Goal: Task Accomplishment & Management: Use online tool/utility

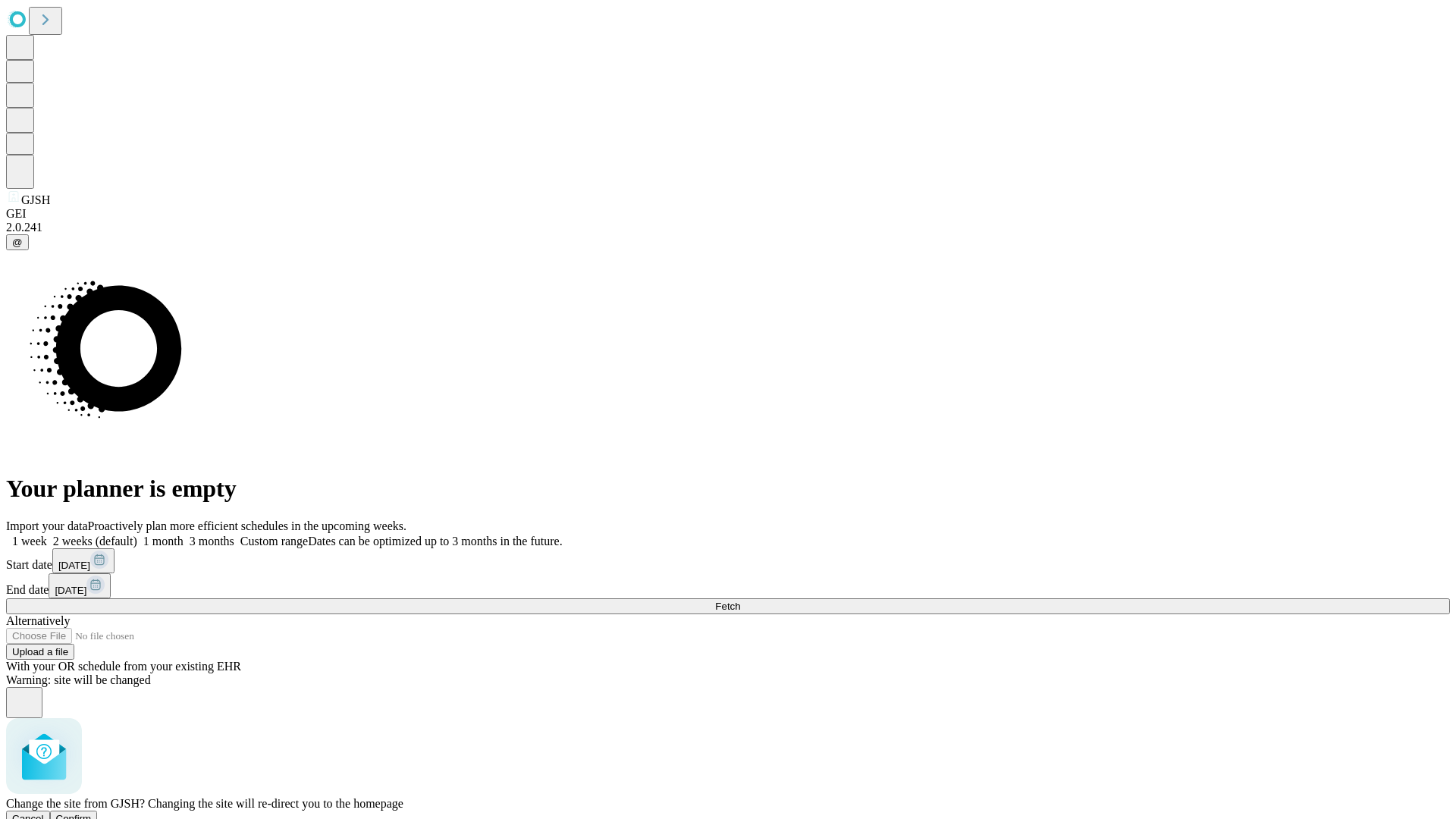
click at [92, 813] on span "Confirm" at bounding box center [74, 819] width 36 height 11
click at [47, 535] on label "1 week" at bounding box center [26, 541] width 41 height 13
click at [740, 601] on span "Fetch" at bounding box center [728, 607] width 25 height 11
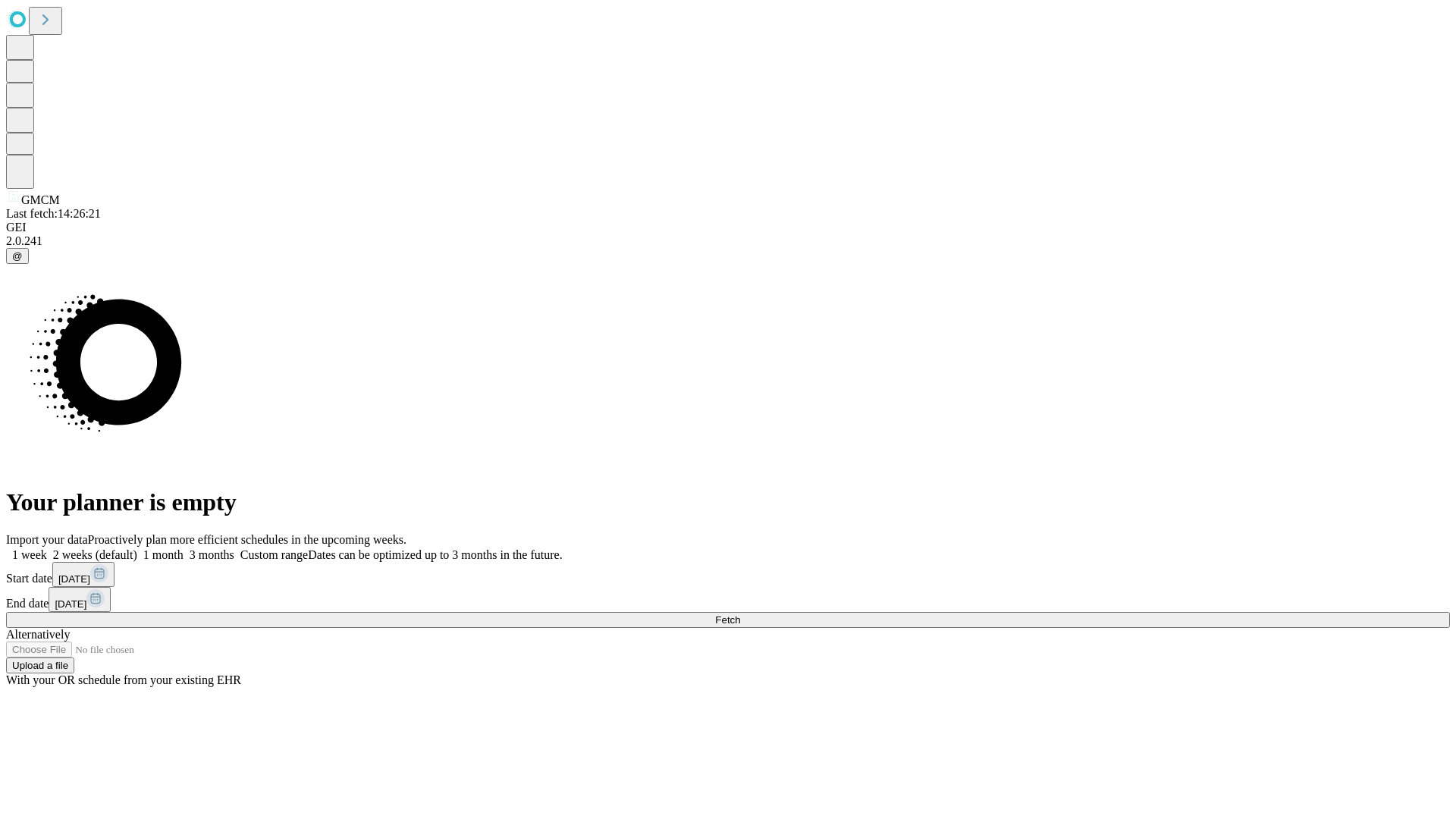
click at [47, 549] on label "1 week" at bounding box center [26, 555] width 41 height 13
click at [740, 614] on span "Fetch" at bounding box center [728, 620] width 25 height 11
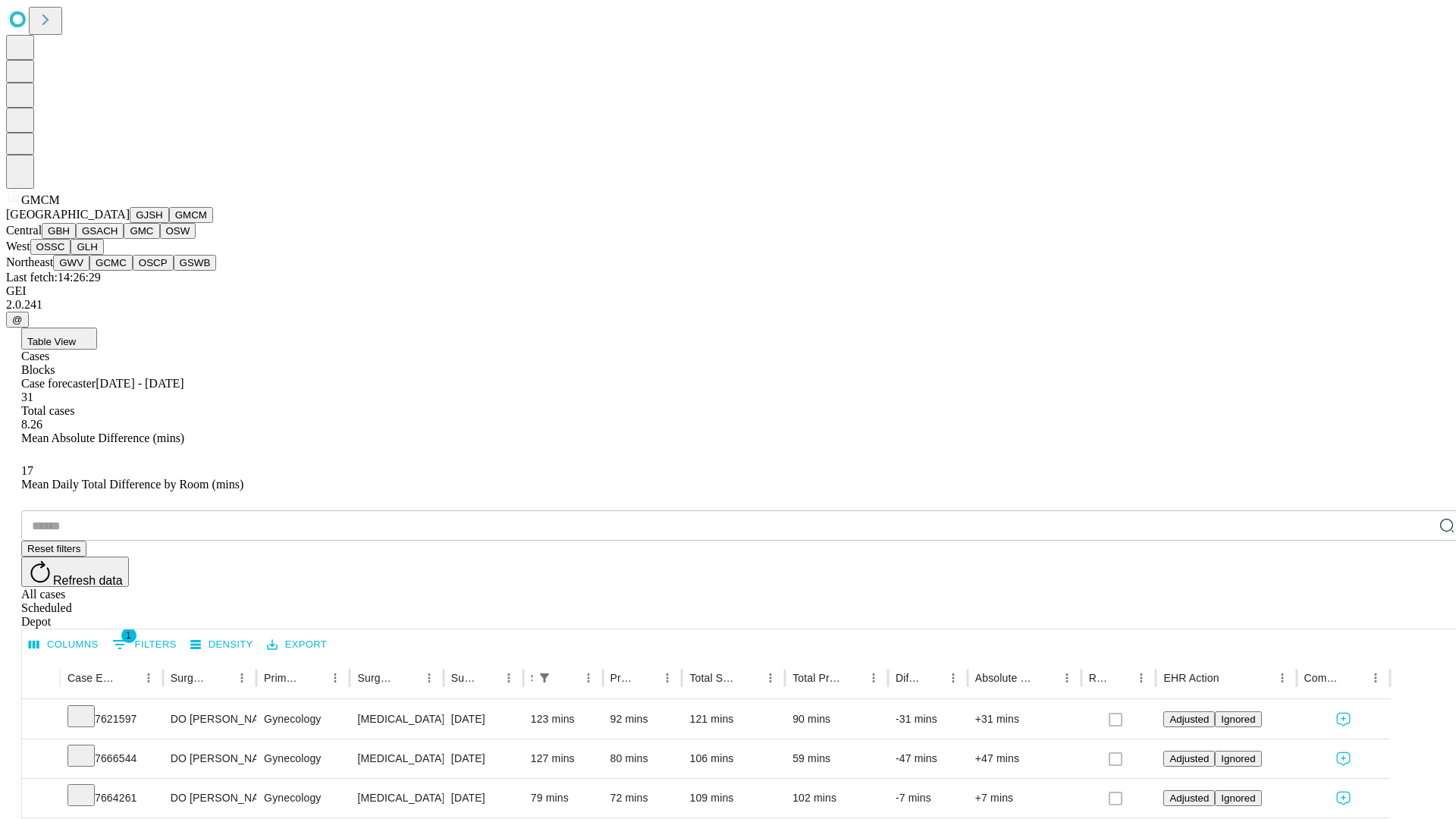
click at [76, 239] on button "GBH" at bounding box center [59, 230] width 34 height 16
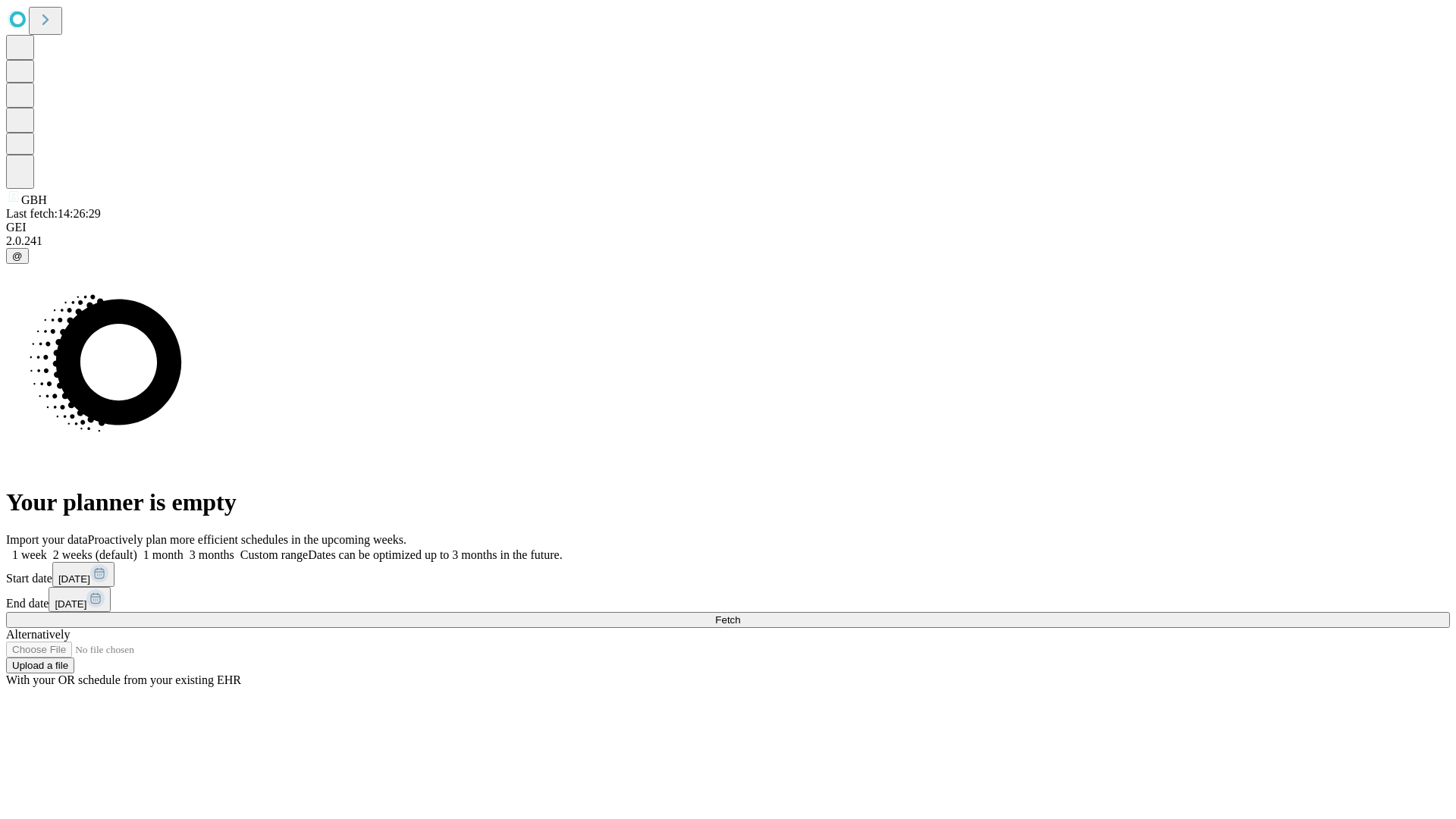
click at [47, 549] on label "1 week" at bounding box center [26, 555] width 41 height 13
click at [740, 614] on span "Fetch" at bounding box center [728, 620] width 25 height 11
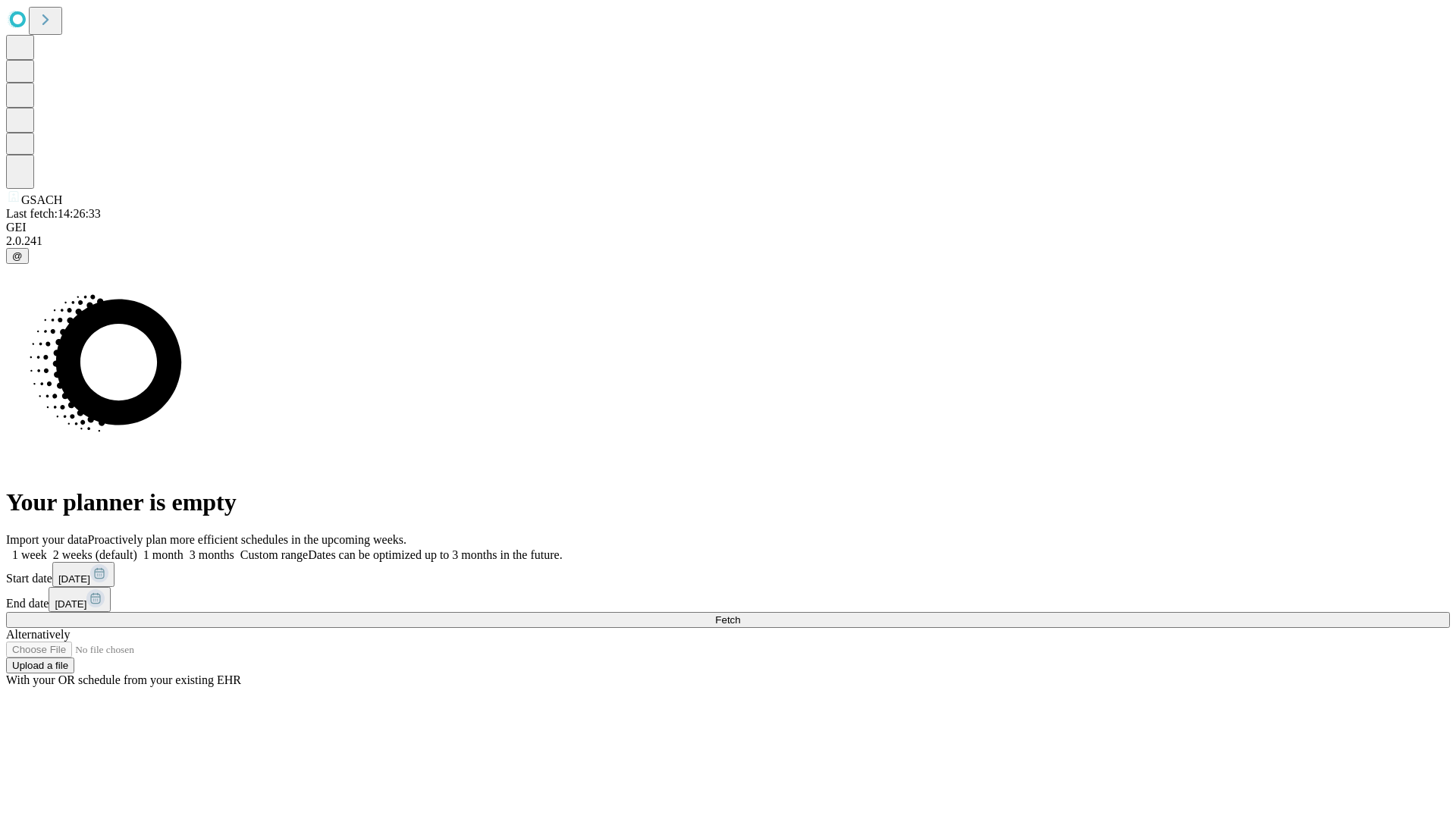
click at [47, 549] on label "1 week" at bounding box center [26, 555] width 41 height 13
click at [740, 614] on span "Fetch" at bounding box center [728, 620] width 25 height 11
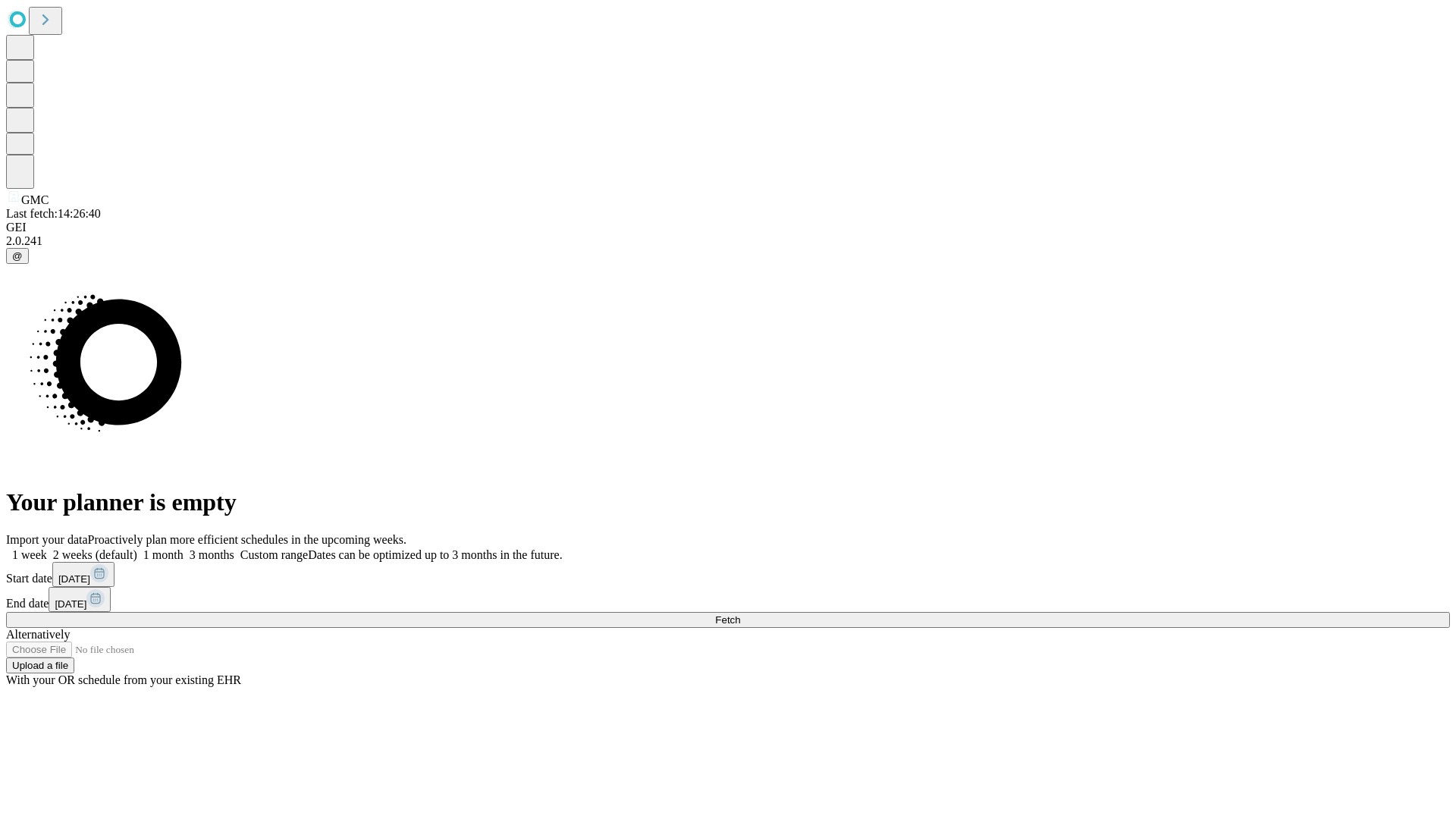
click at [47, 549] on label "1 week" at bounding box center [26, 555] width 41 height 13
click at [740, 614] on span "Fetch" at bounding box center [728, 620] width 25 height 11
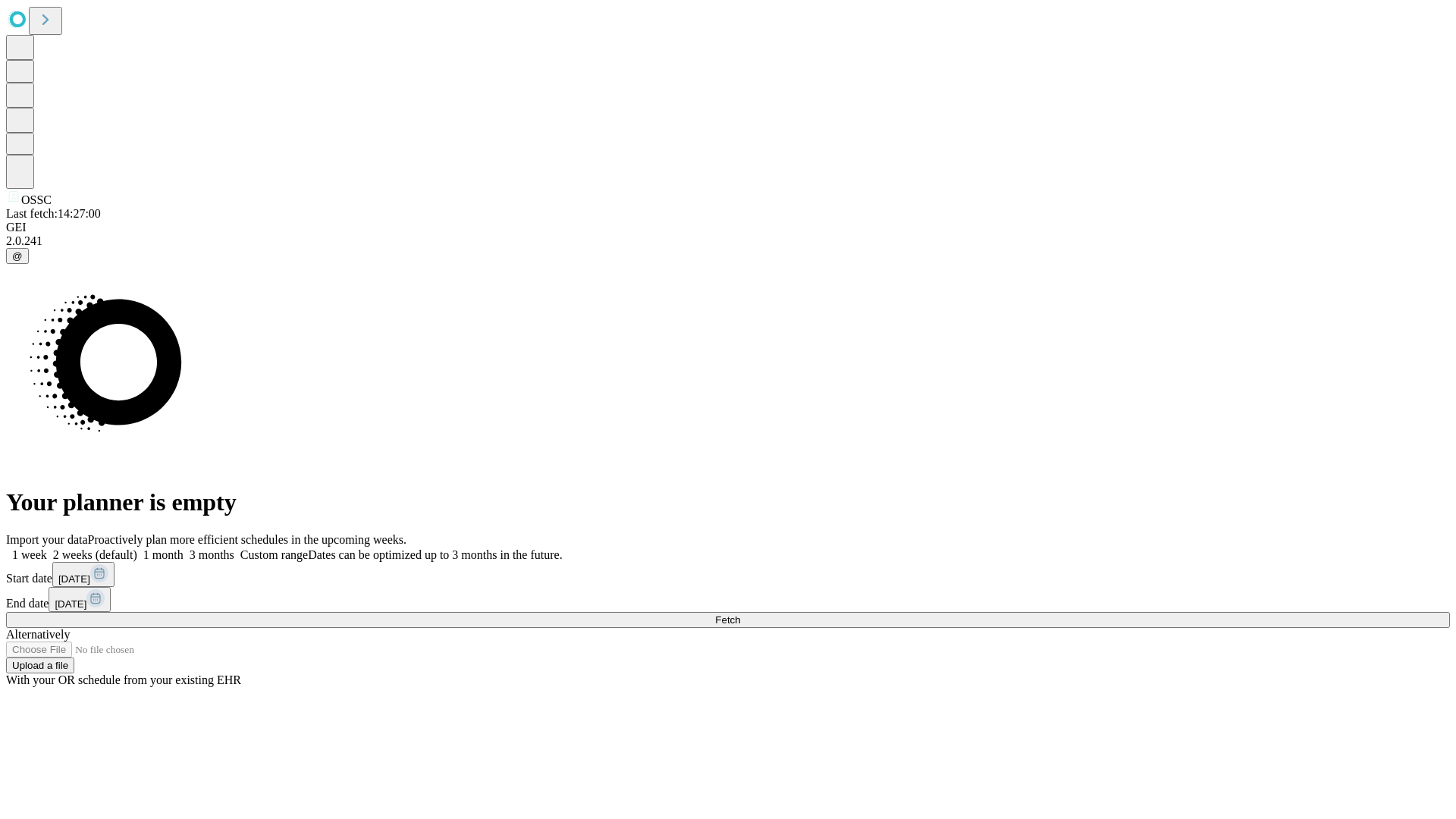
click at [47, 549] on label "1 week" at bounding box center [26, 555] width 41 height 13
click at [740, 614] on span "Fetch" at bounding box center [728, 620] width 25 height 11
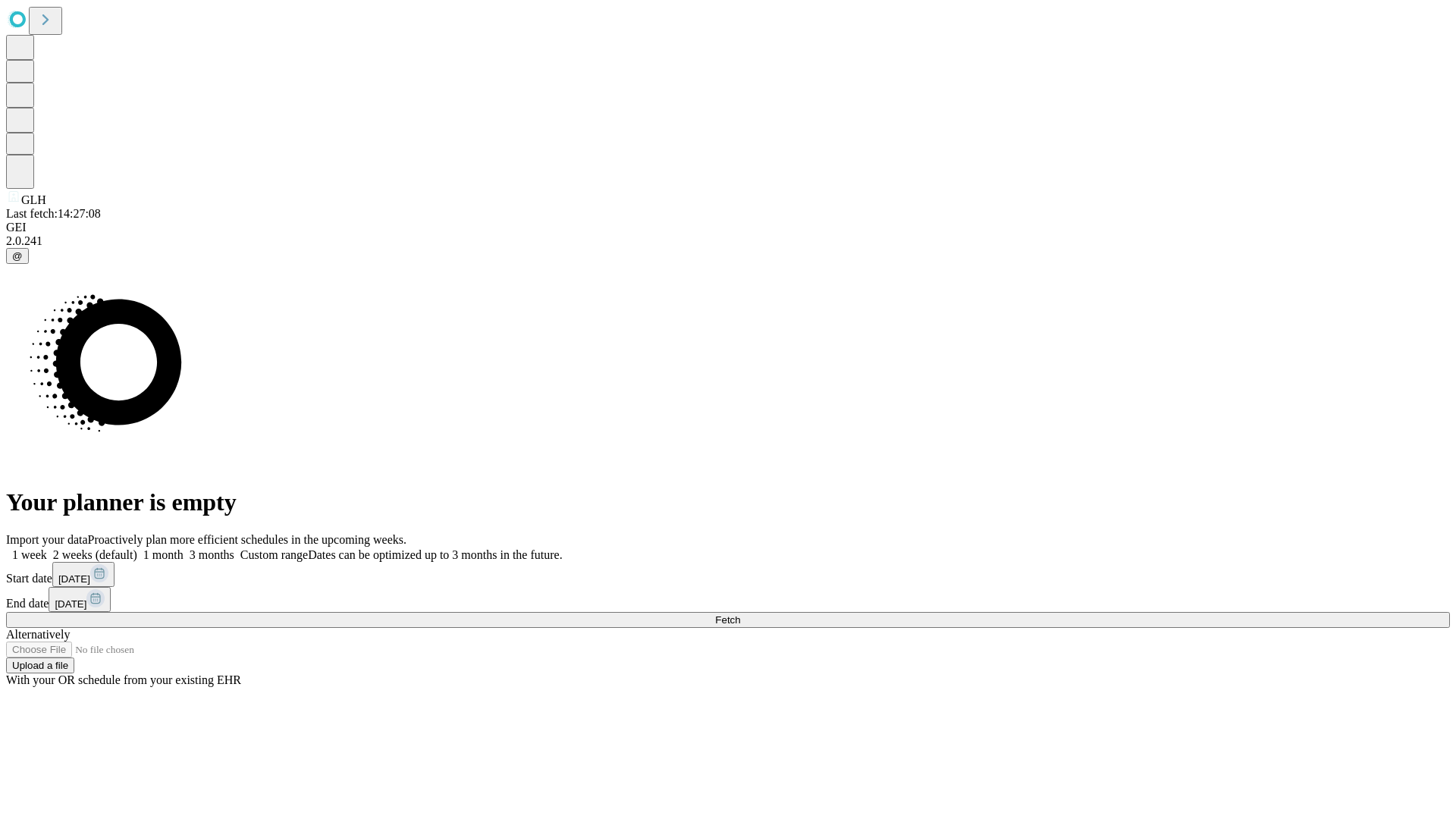
click at [47, 549] on label "1 week" at bounding box center [26, 555] width 41 height 13
click at [740, 614] on span "Fetch" at bounding box center [728, 620] width 25 height 11
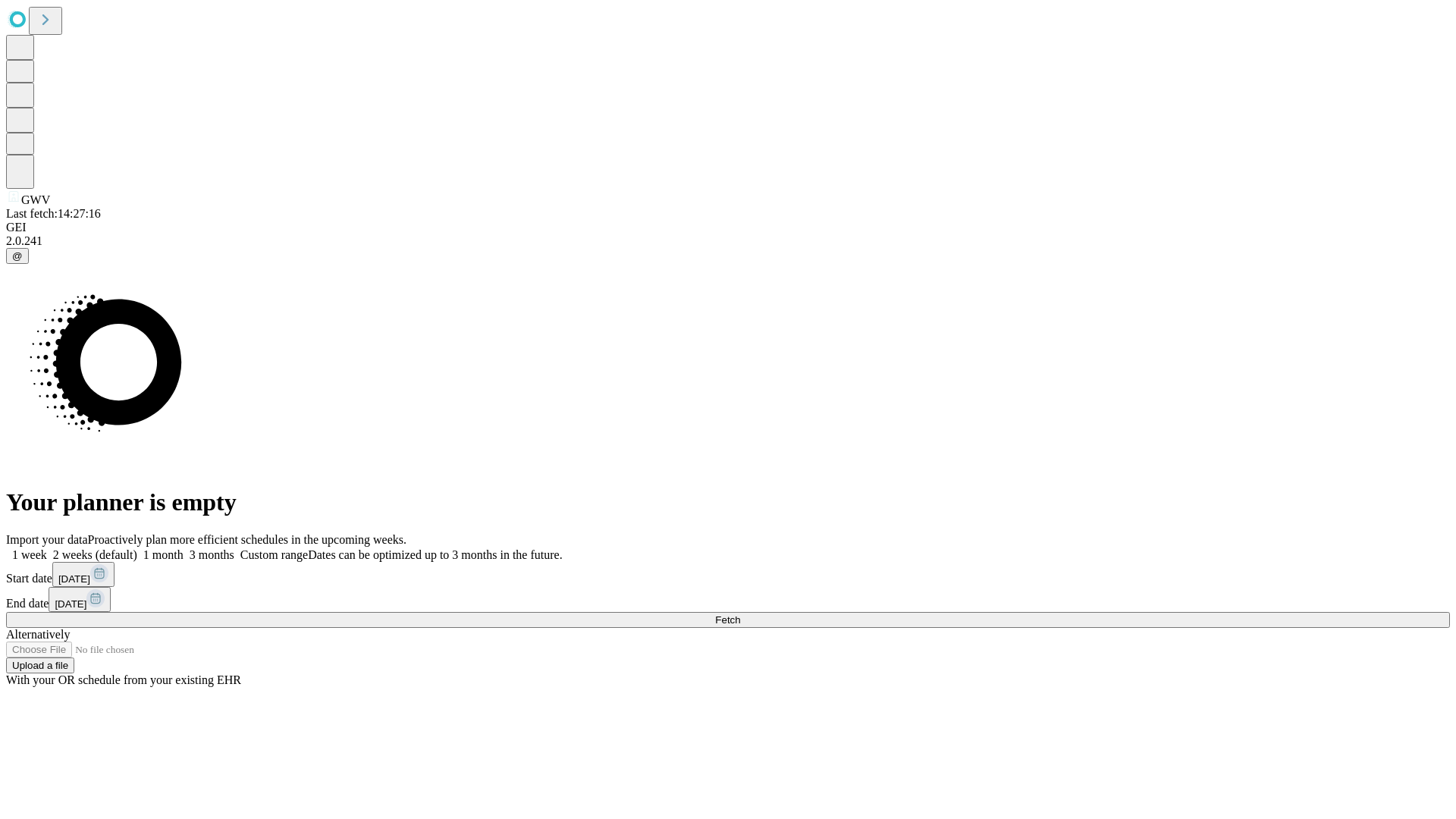
click at [47, 549] on label "1 week" at bounding box center [26, 555] width 41 height 13
click at [740, 614] on span "Fetch" at bounding box center [728, 620] width 25 height 11
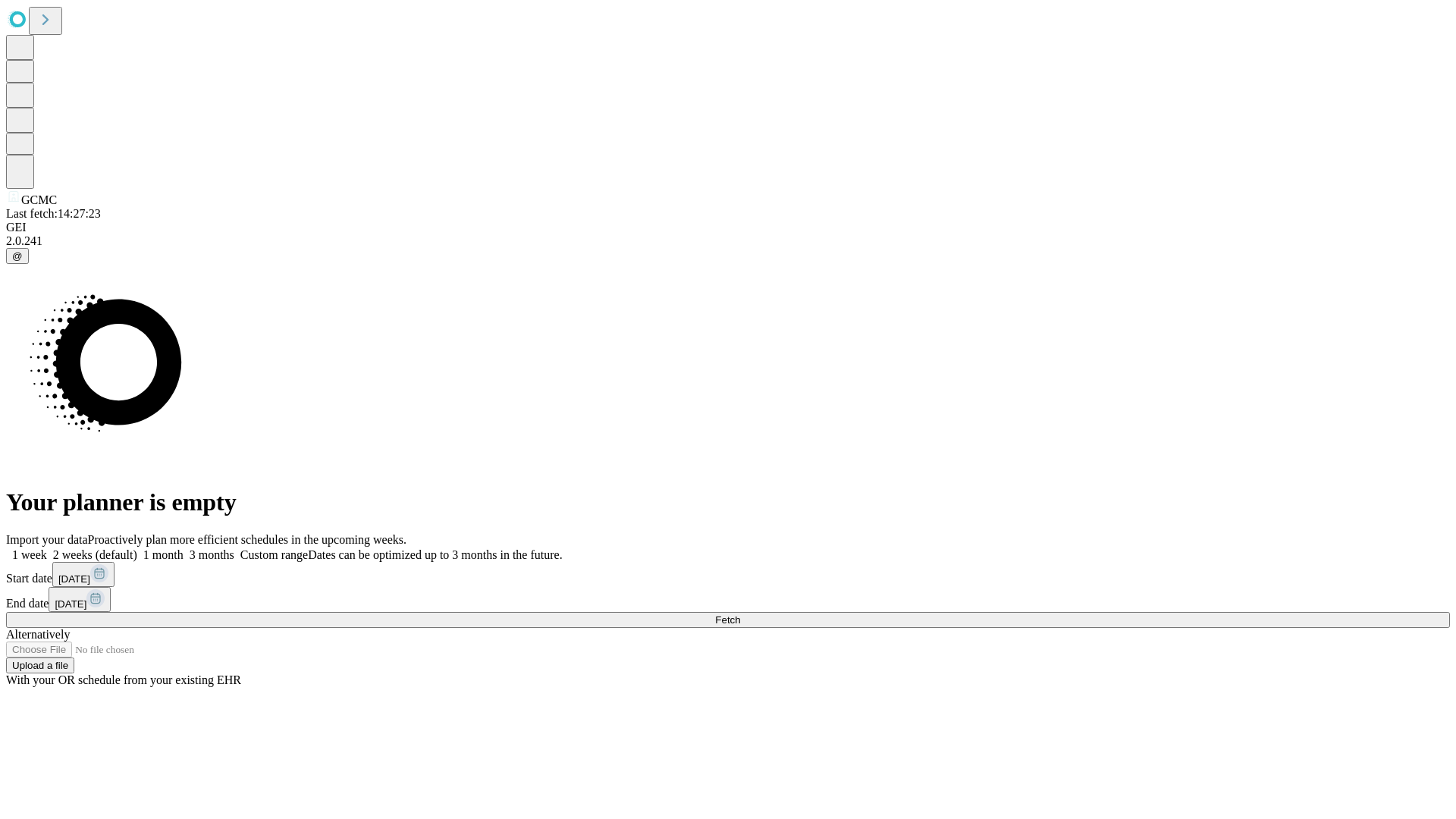
click at [740, 614] on span "Fetch" at bounding box center [728, 620] width 25 height 11
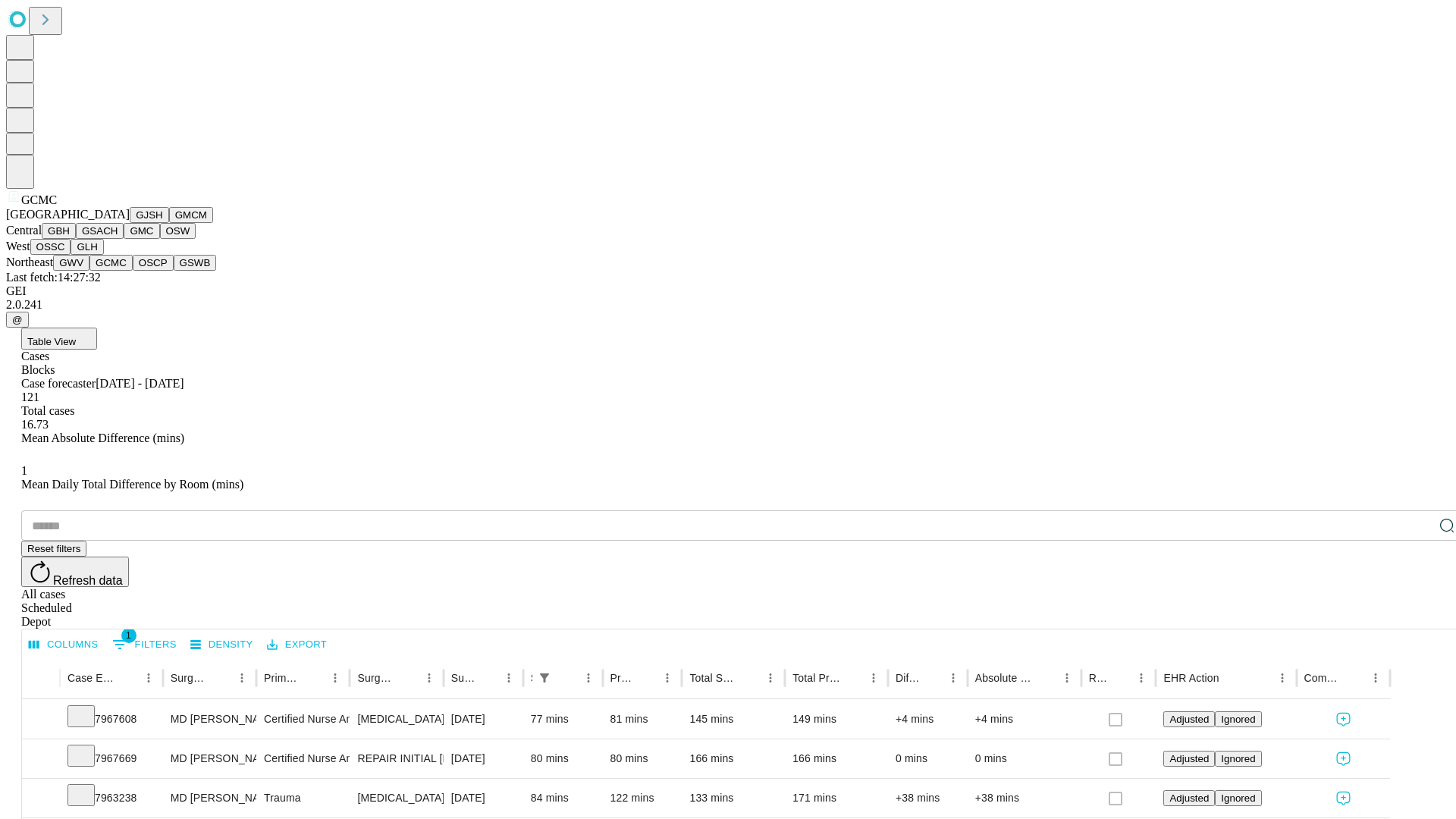
click at [133, 271] on button "OSCP" at bounding box center [153, 263] width 41 height 16
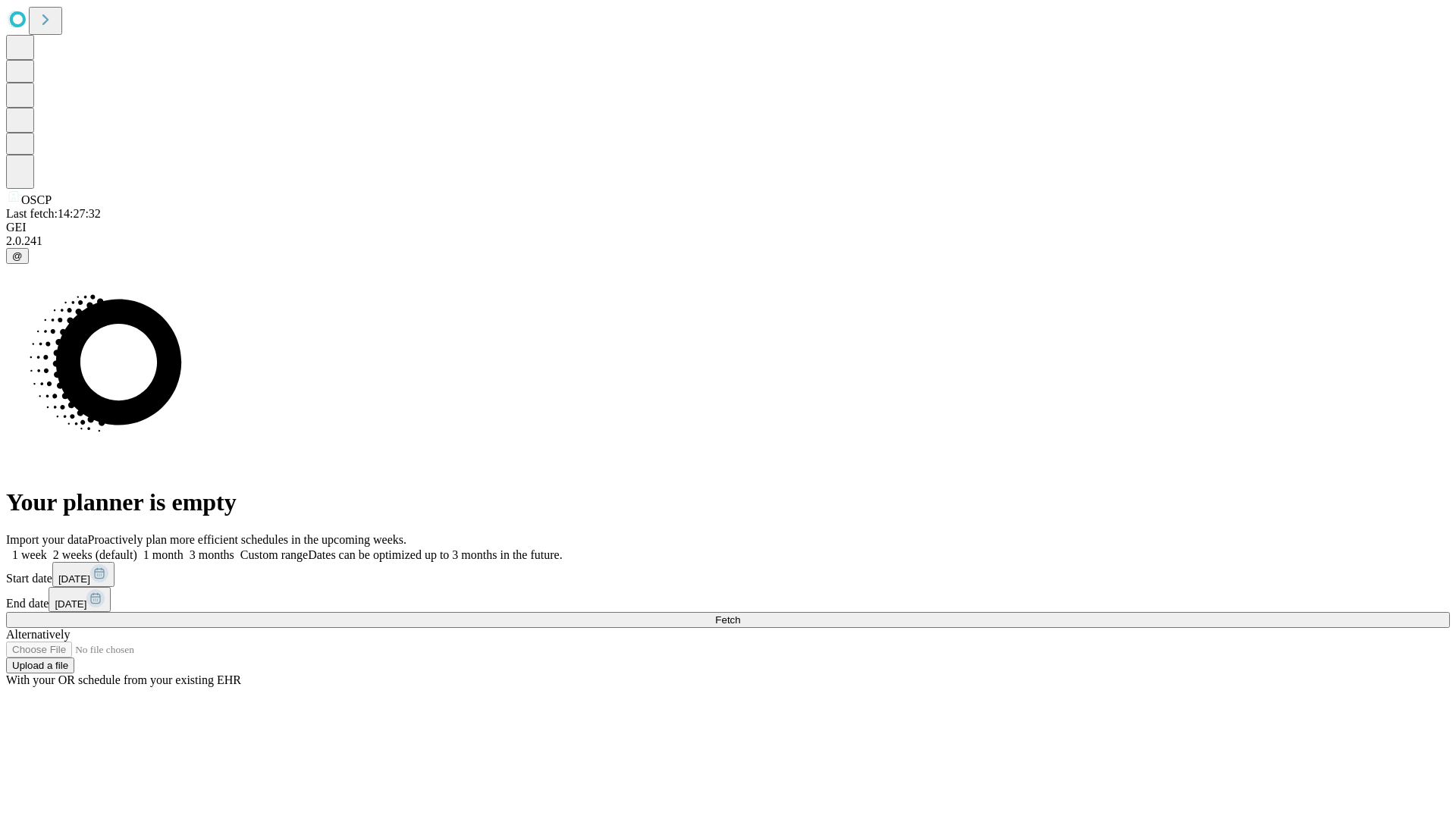
click at [47, 549] on label "1 week" at bounding box center [26, 555] width 41 height 13
click at [740, 614] on span "Fetch" at bounding box center [728, 620] width 25 height 11
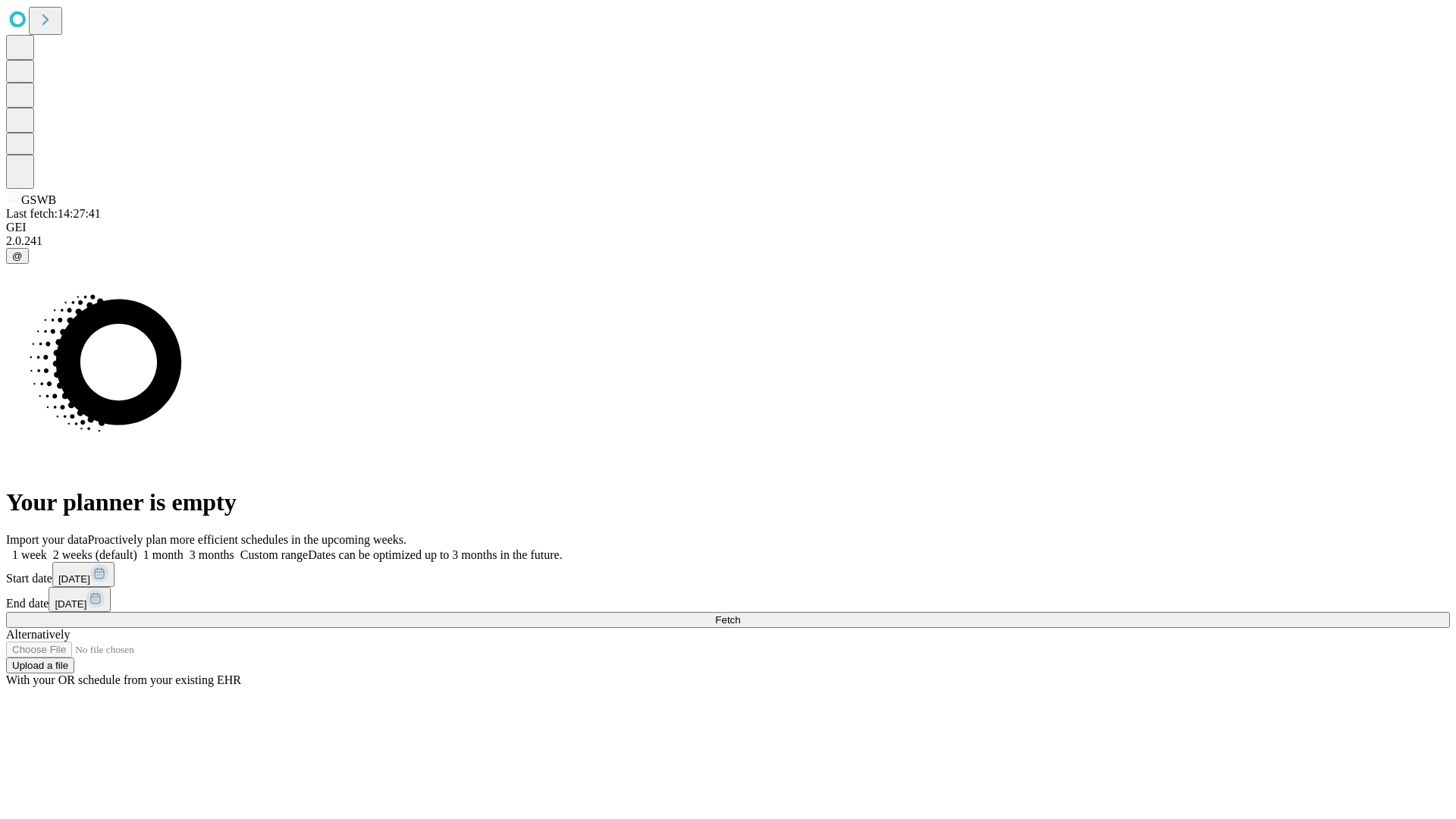
click at [47, 549] on label "1 week" at bounding box center [26, 555] width 41 height 13
click at [740, 614] on span "Fetch" at bounding box center [728, 620] width 25 height 11
